Goal: Task Accomplishment & Management: Manage account settings

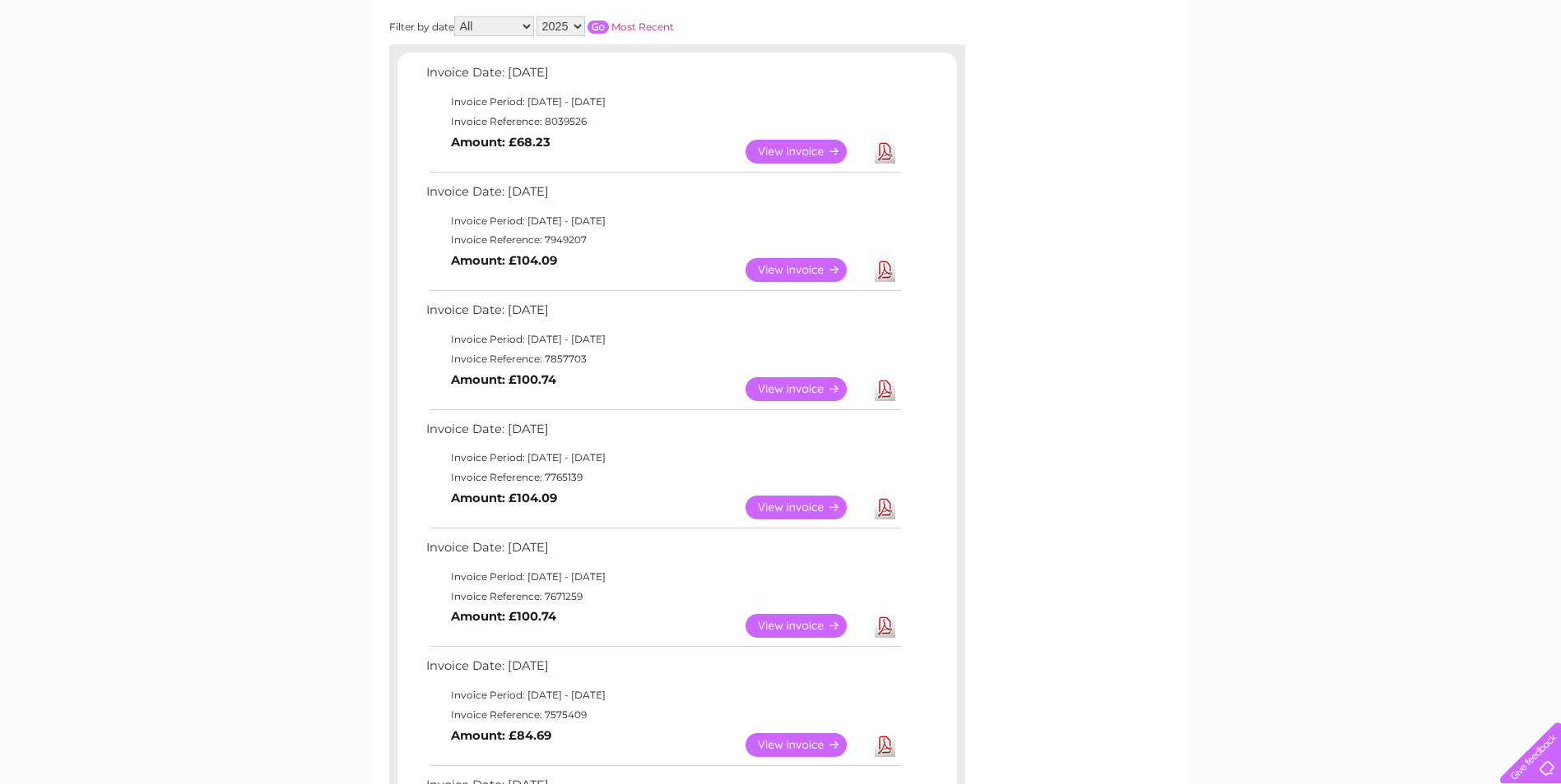
click at [884, 152] on link "Download" at bounding box center [884, 151] width 20 height 24
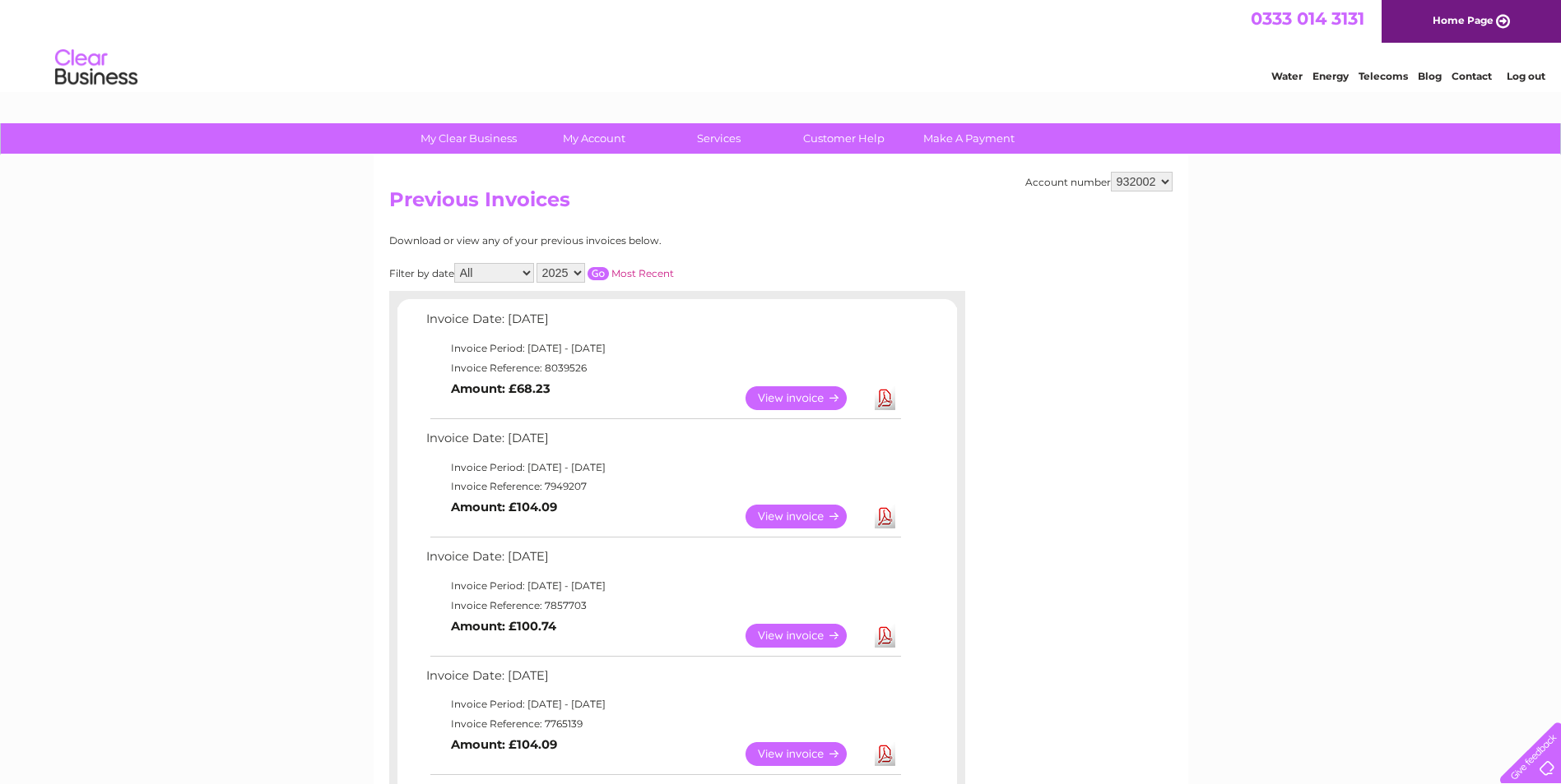
click at [1166, 182] on select "370870 505868 921540 932002" at bounding box center [1141, 181] width 61 height 20
click at [1165, 178] on select "370870 505868 921540 932002" at bounding box center [1141, 181] width 61 height 20
select select "370870"
click at [1110, 172] on select "370870 505868 921540 932002" at bounding box center [1141, 181] width 61 height 20
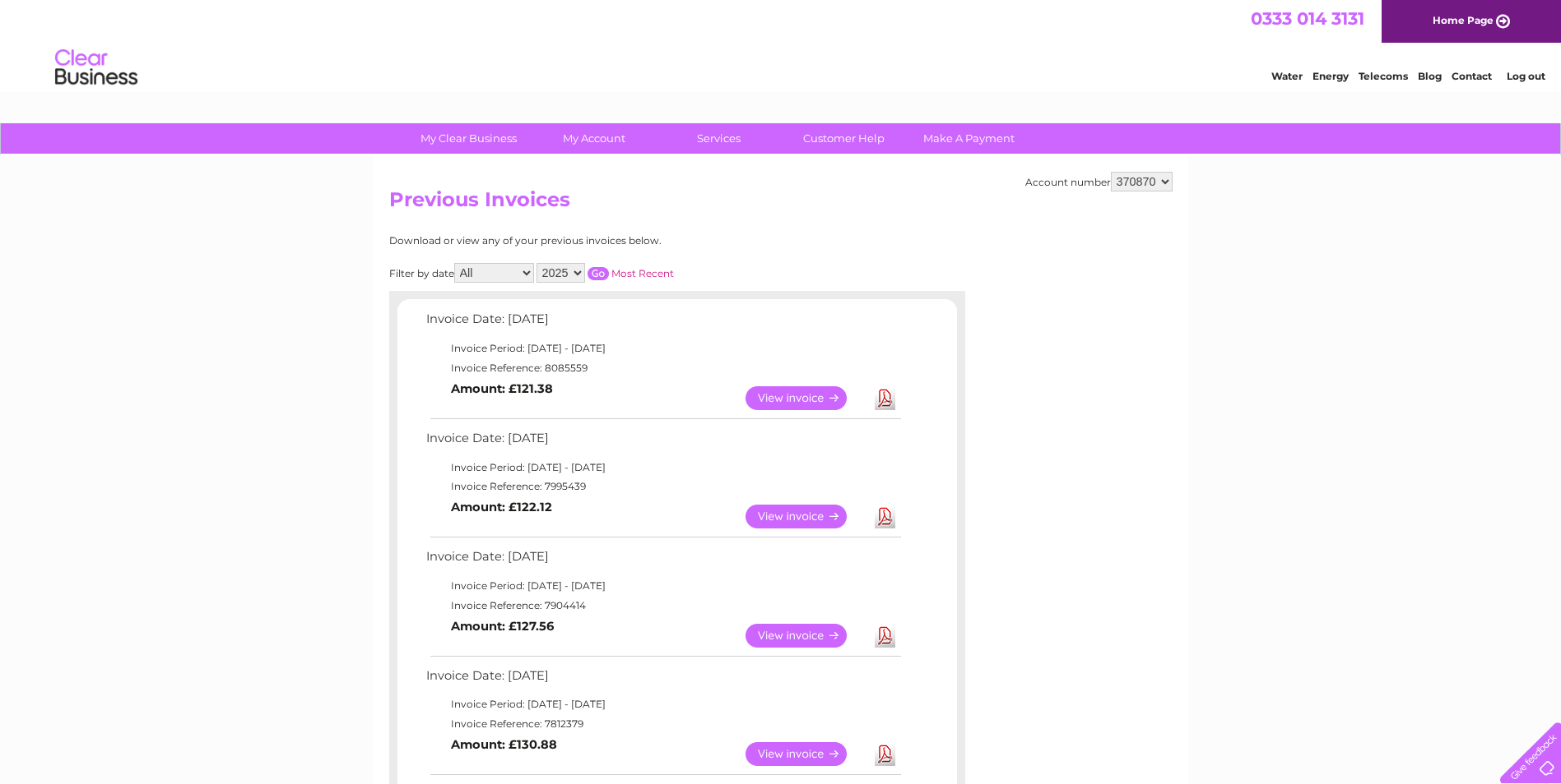
click at [1163, 183] on select "370870 505868 921540 932002" at bounding box center [1141, 181] width 61 height 20
click at [1161, 182] on select "370870 505868 921540 932002" at bounding box center [1141, 181] width 61 height 20
select select "505868"
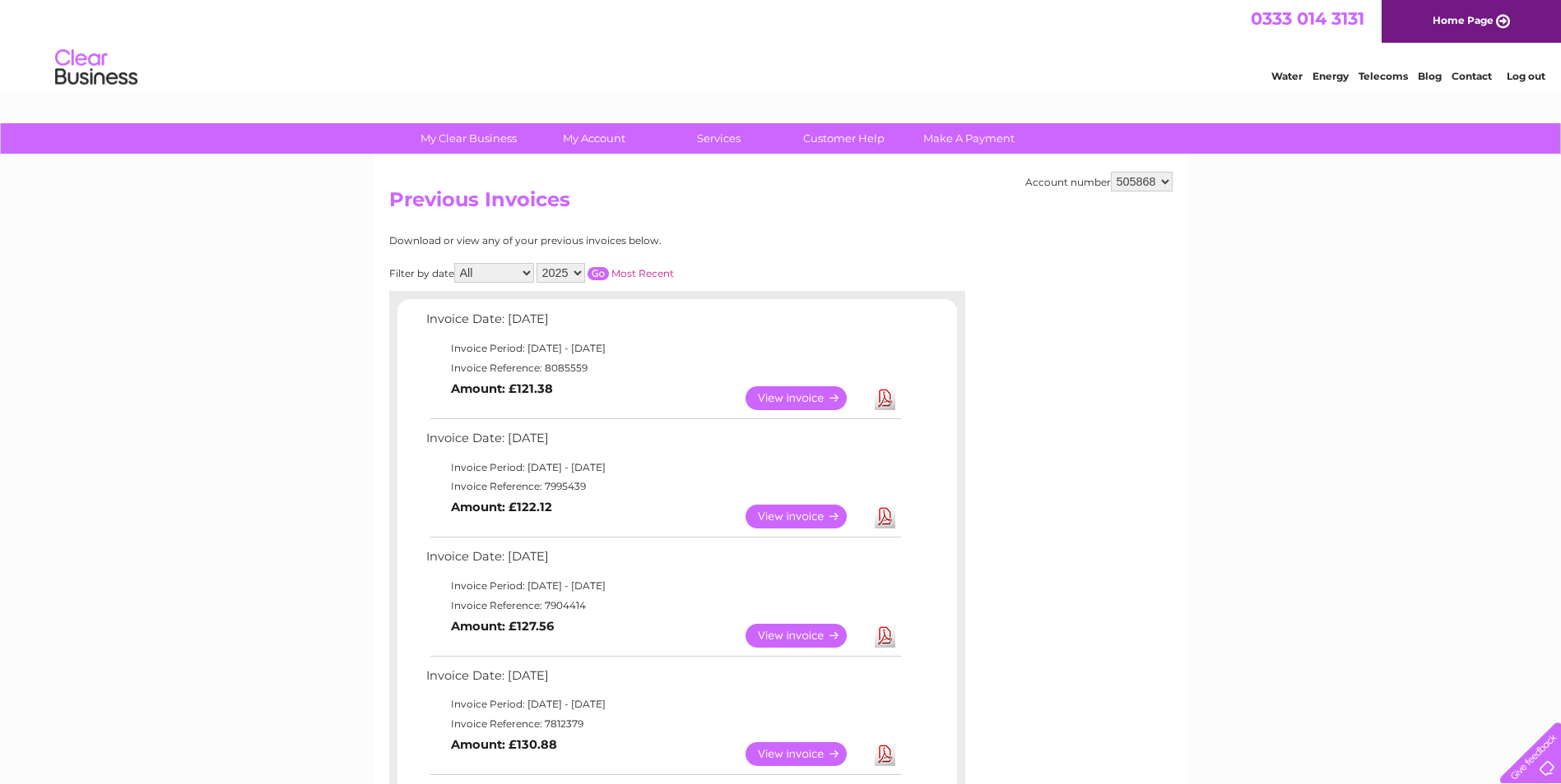
click at [1110, 172] on select "370870 505868 921540 932002" at bounding box center [1141, 181] width 61 height 20
click at [1165, 180] on select "370870 505868 921540 932002" at bounding box center [1141, 181] width 61 height 20
select select "921540"
click at [1110, 172] on select "370870 505868 921540 932002" at bounding box center [1141, 181] width 61 height 20
click at [1166, 183] on select "370870 505868 921540 932002" at bounding box center [1141, 181] width 61 height 20
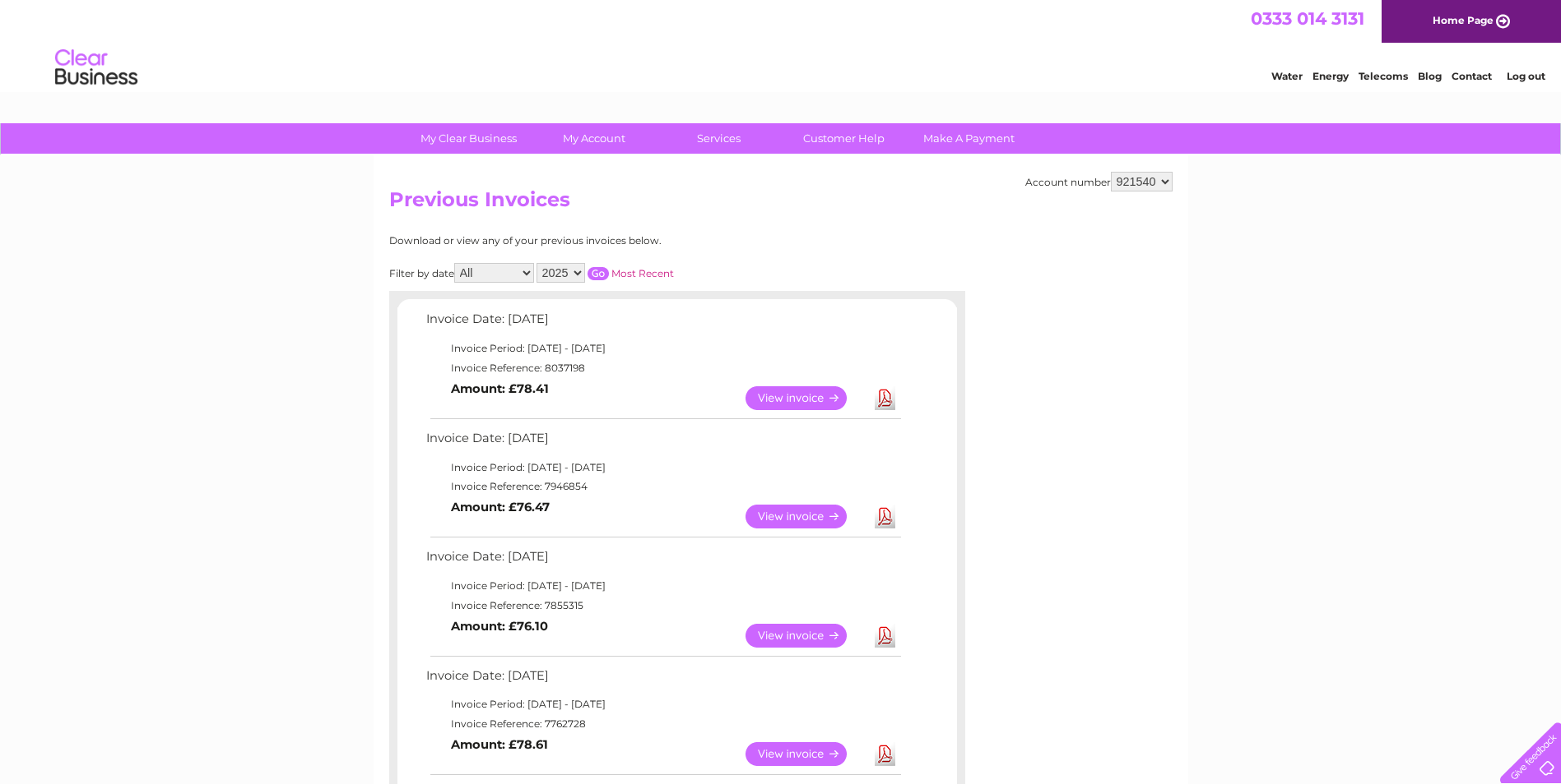
select select "932002"
click at [1110, 172] on select "370870 505868 921540 932002" at bounding box center [1141, 181] width 61 height 20
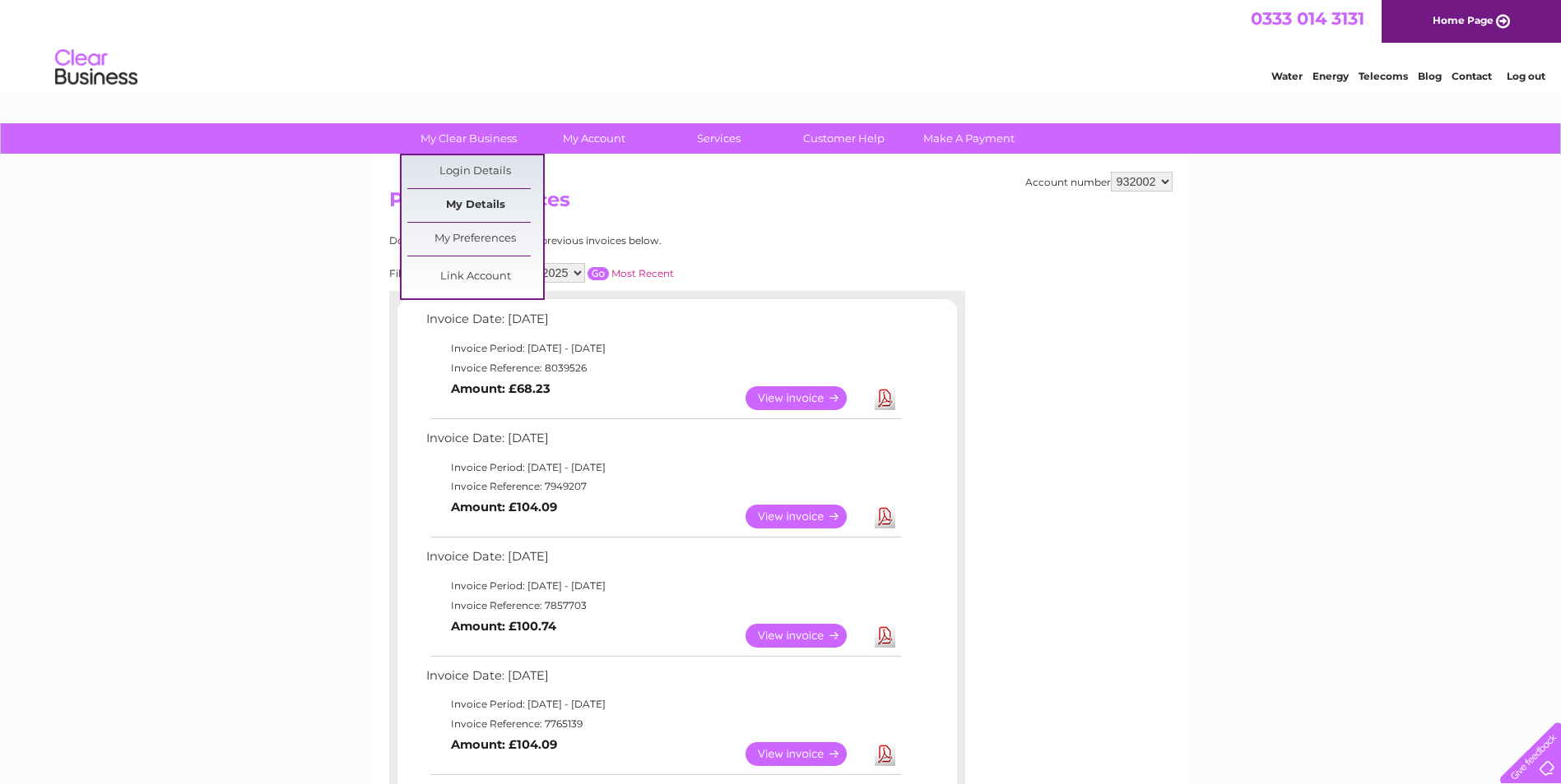
click at [490, 201] on link "My Details" at bounding box center [476, 205] width 136 height 33
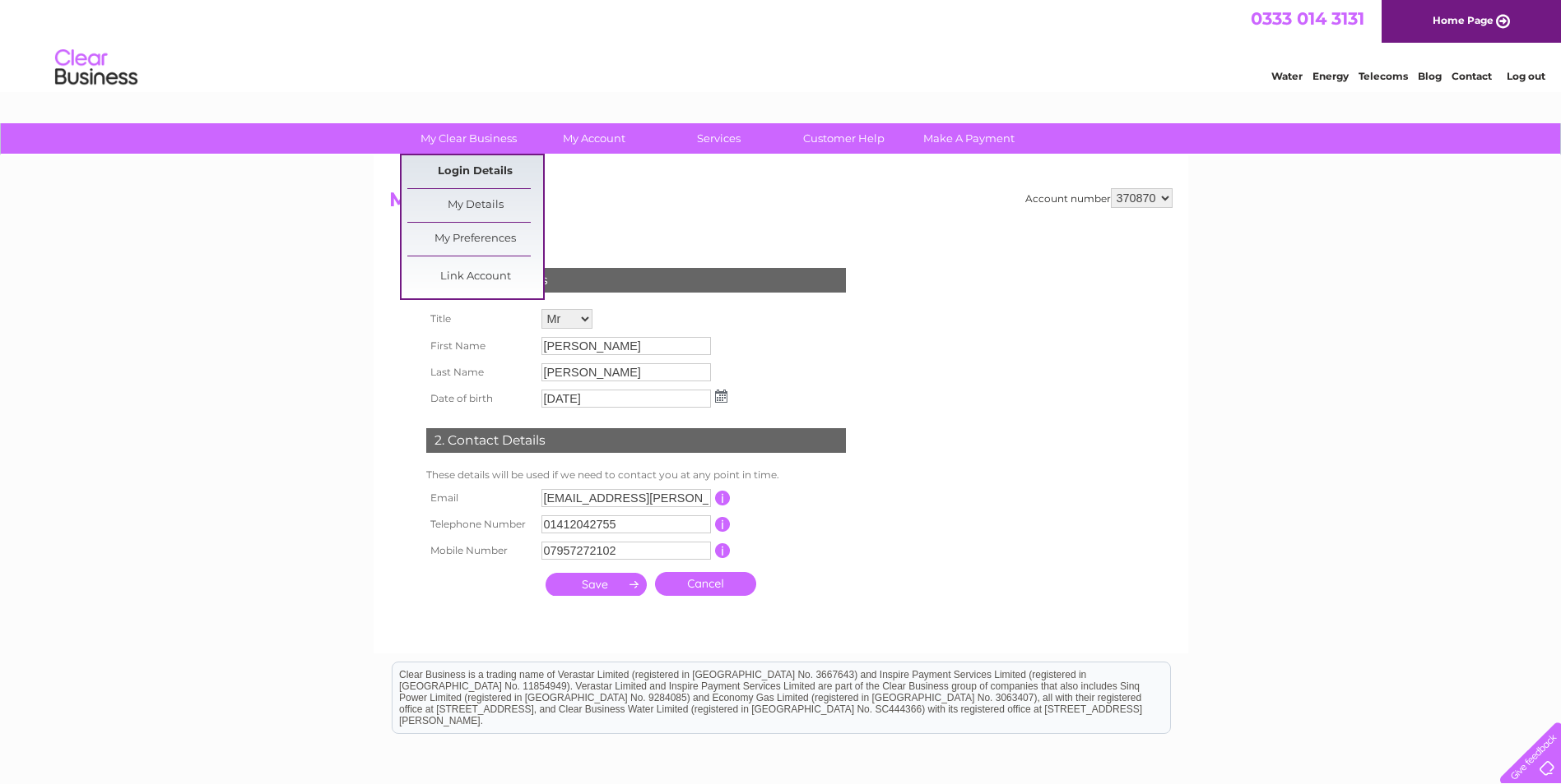
click at [477, 172] on link "Login Details" at bounding box center [476, 172] width 136 height 33
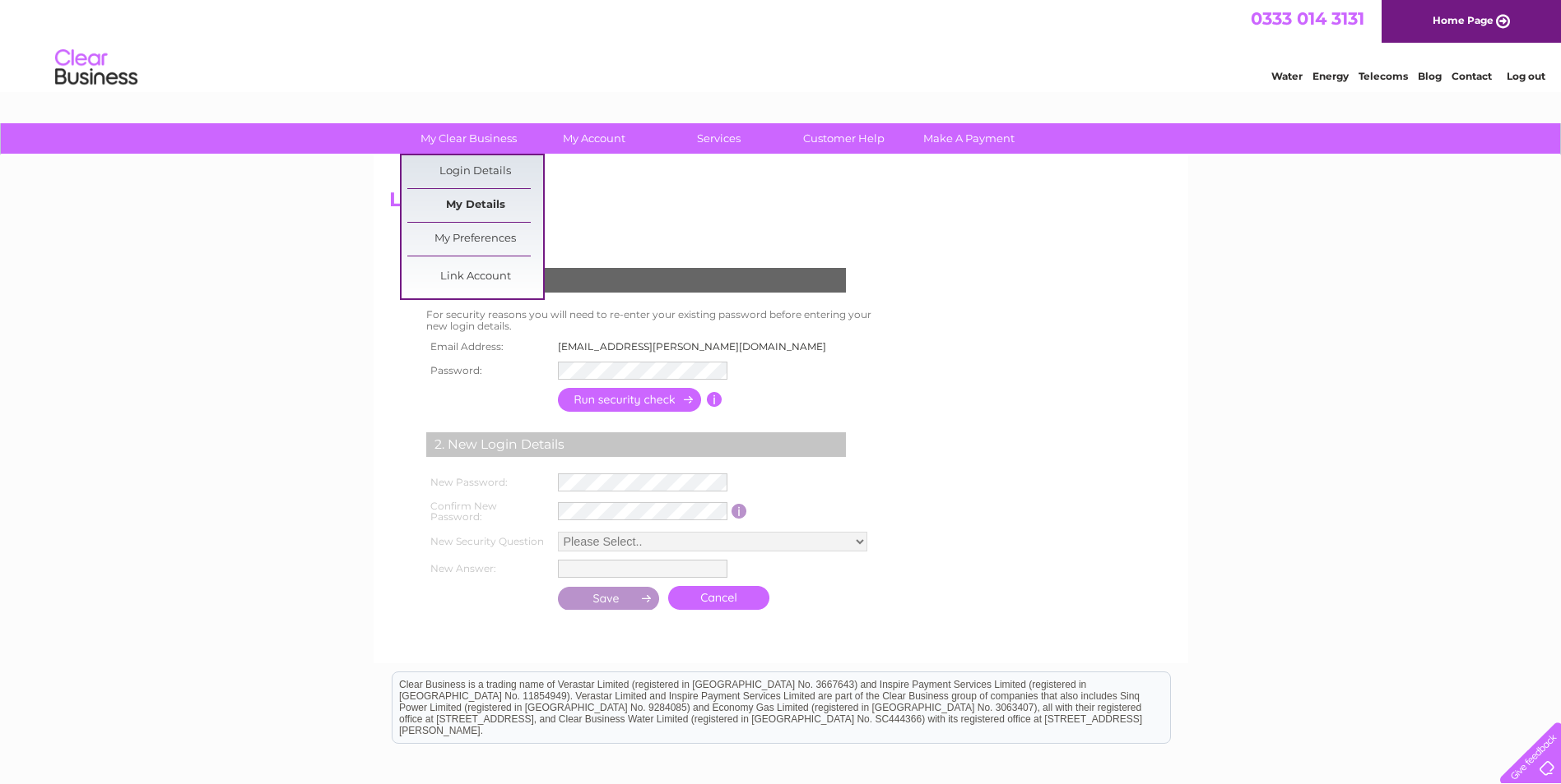
click at [474, 205] on link "My Details" at bounding box center [476, 205] width 136 height 33
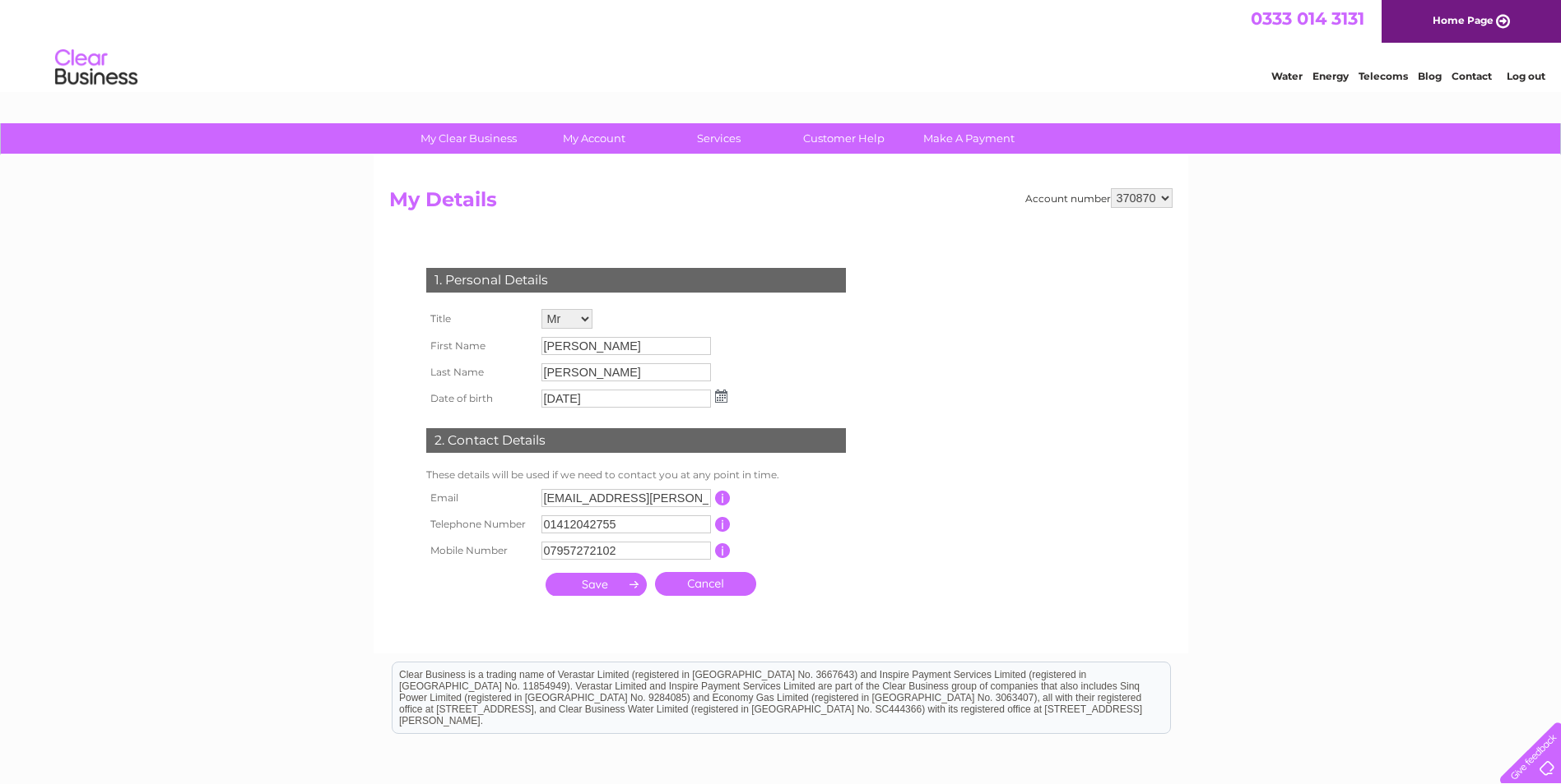
click at [854, 507] on td "This should be a valid email address" at bounding box center [796, 497] width 131 height 26
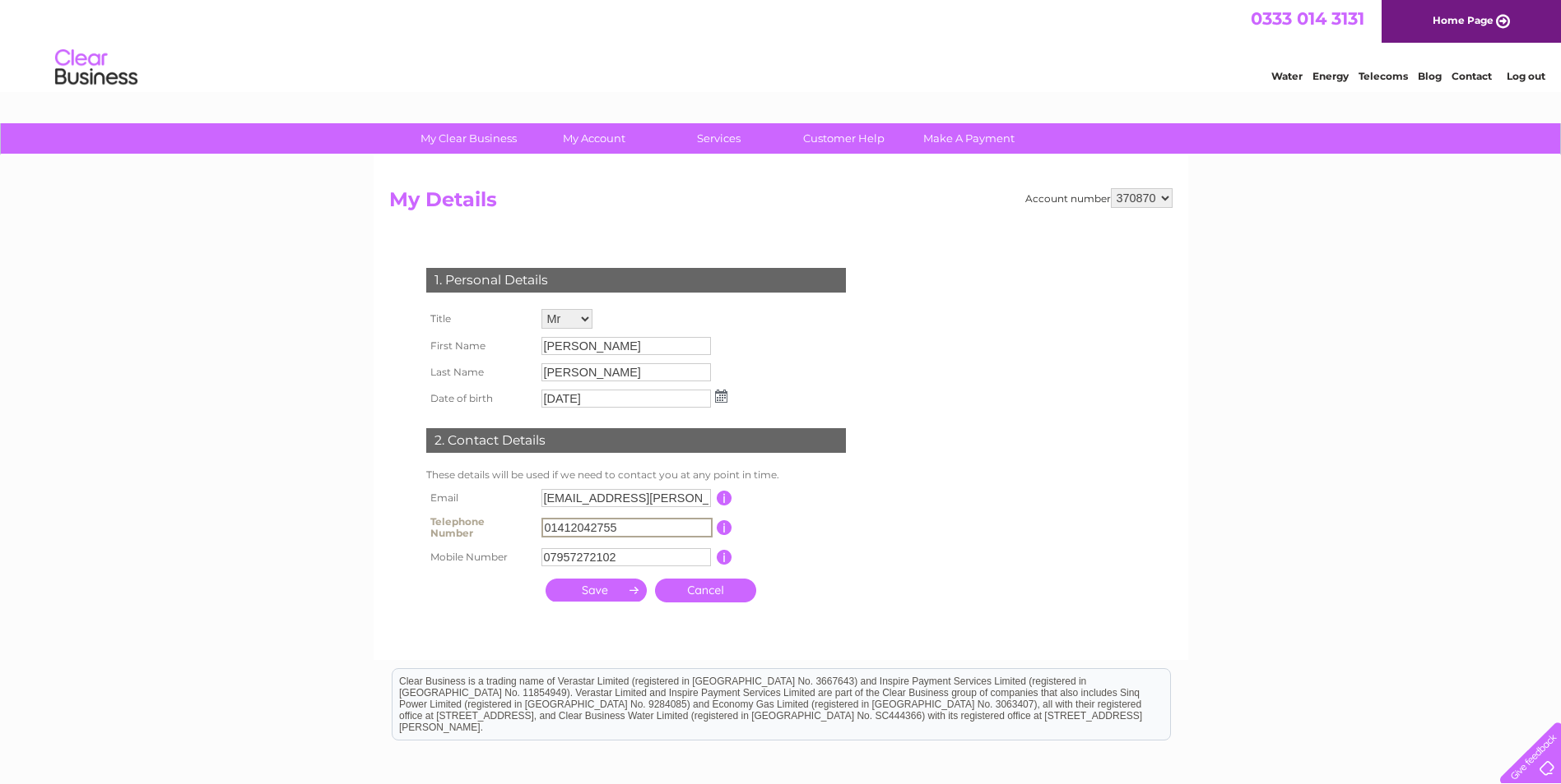
drag, startPoint x: 637, startPoint y: 525, endPoint x: 474, endPoint y: 523, distance: 163.0
click at [474, 523] on tr "Telephone Number 01412042755 This should be a valid landline telephone number s…" at bounding box center [642, 528] width 442 height 33
type input "01414203735"
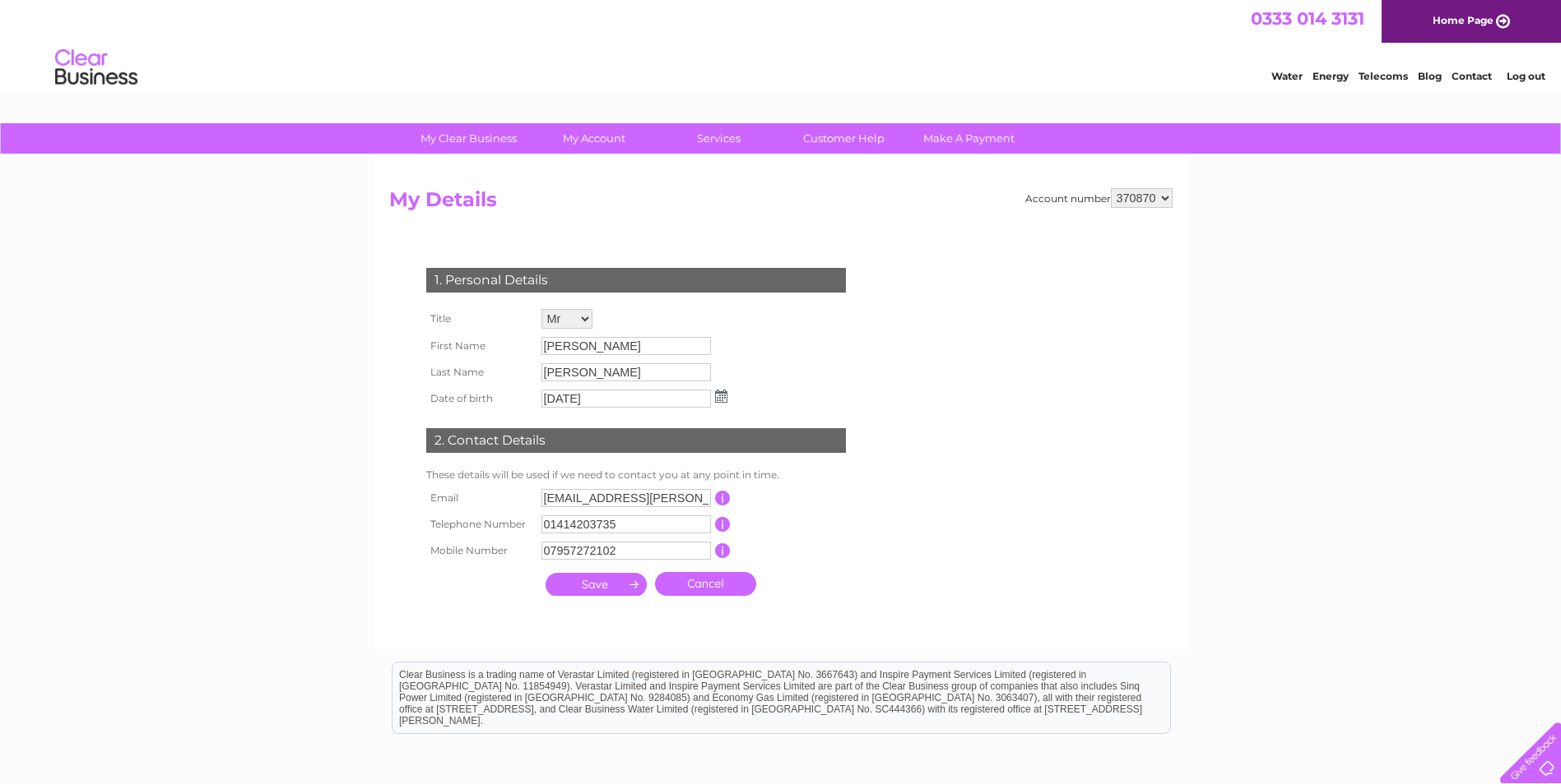
click at [907, 578] on form "Account number 370870 505868 921540 932002 My Details 1. Personal Details Title…" at bounding box center [780, 412] width 783 height 449
click at [594, 584] on input "submit" at bounding box center [596, 585] width 102 height 23
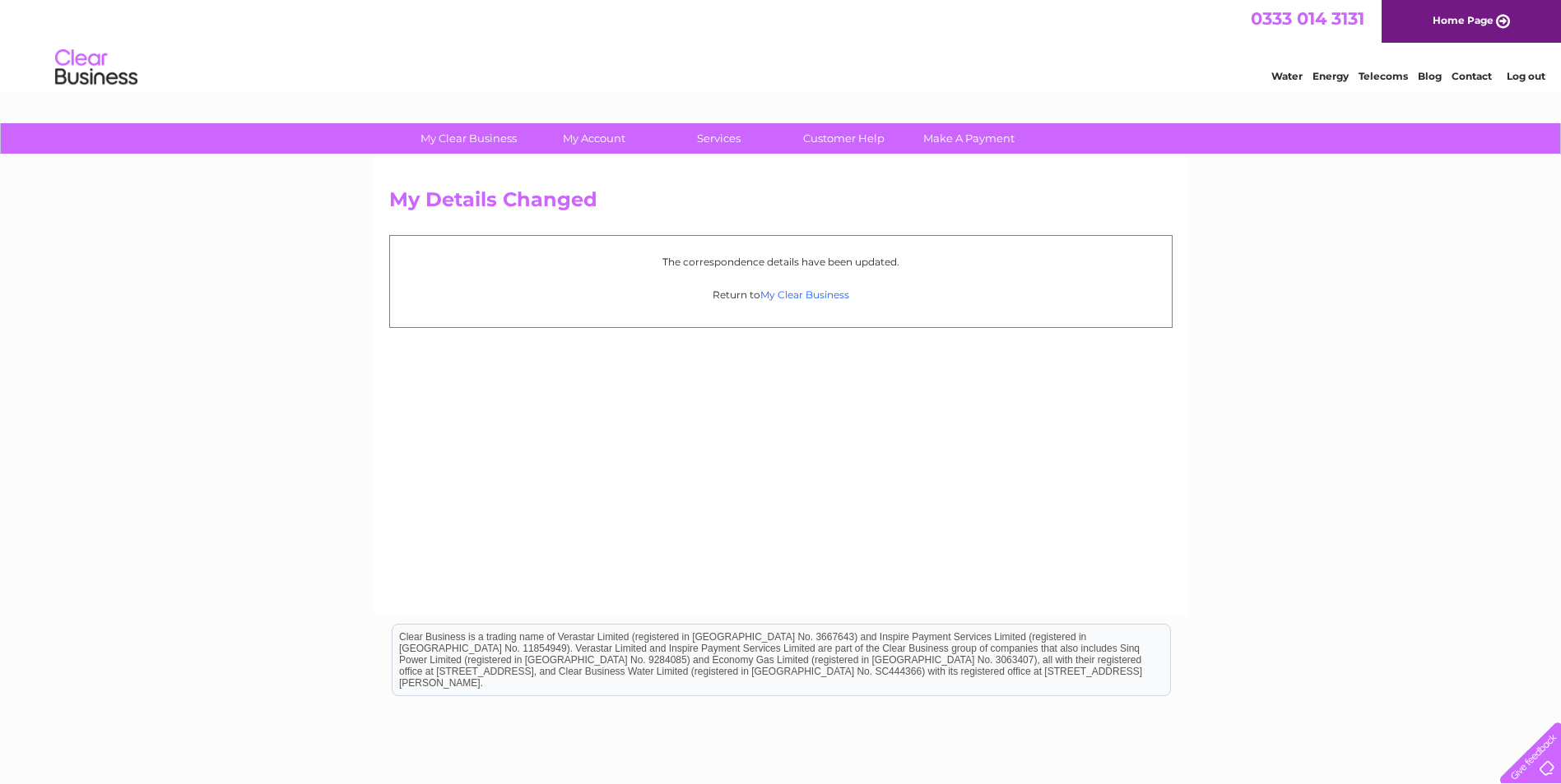
click at [815, 296] on link "My Clear Business" at bounding box center [804, 294] width 89 height 12
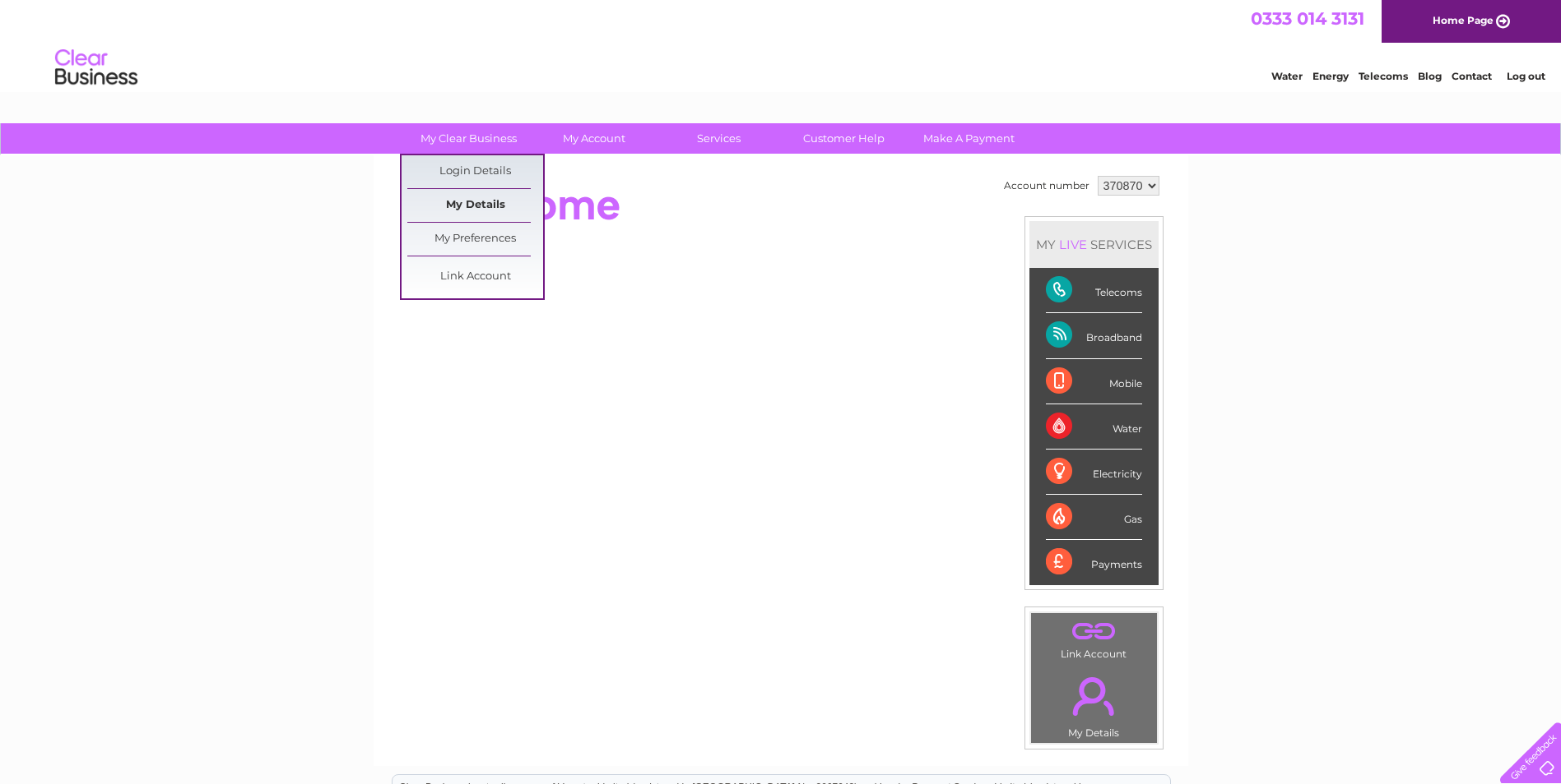
click at [478, 205] on link "My Details" at bounding box center [476, 205] width 136 height 33
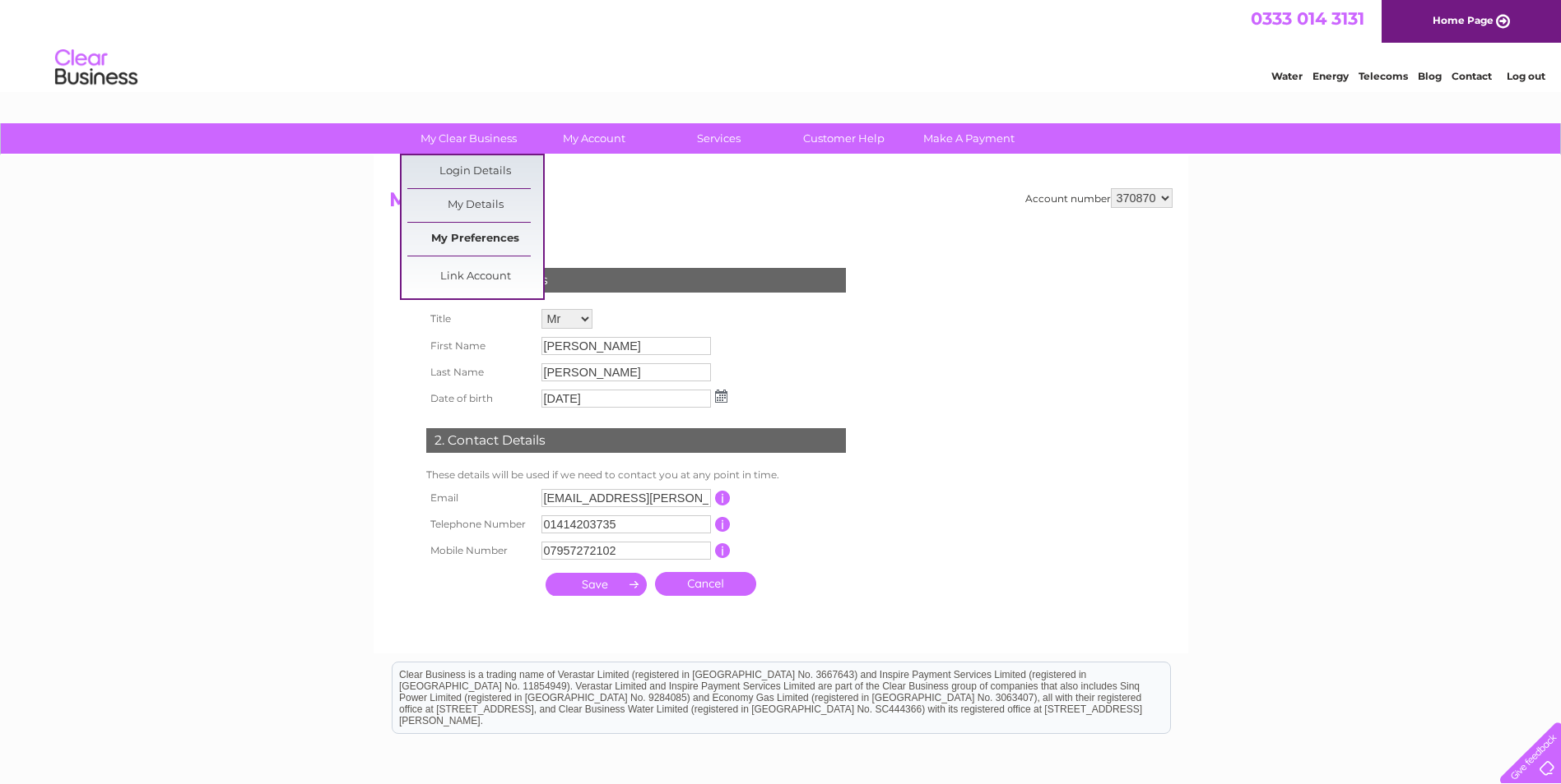
click at [470, 239] on link "My Preferences" at bounding box center [476, 240] width 136 height 33
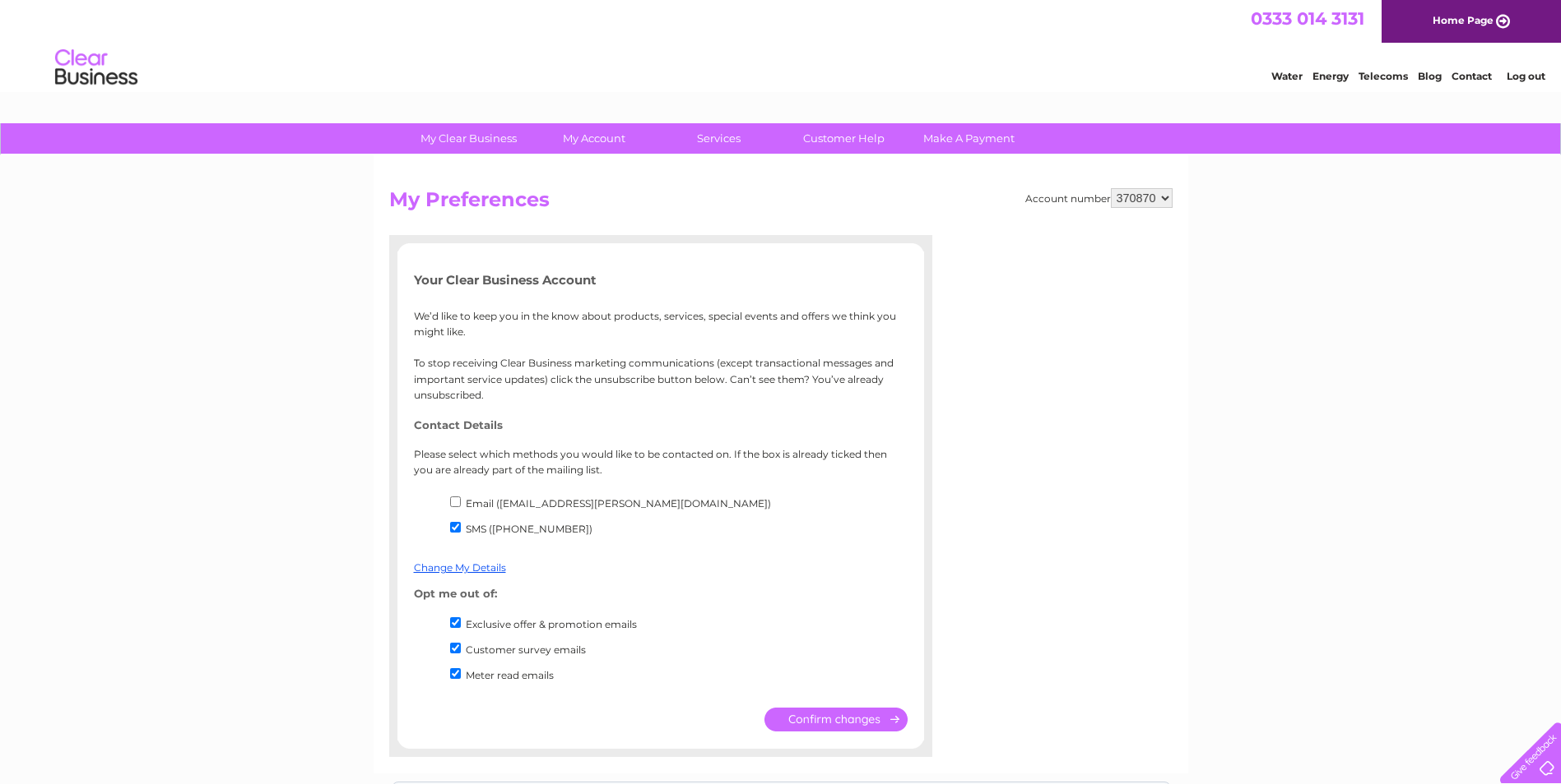
click at [454, 675] on input "Meter read emails" at bounding box center [454, 674] width 11 height 11
checkbox input "false"
click at [826, 722] on input "submit" at bounding box center [835, 720] width 143 height 24
